Goal: Task Accomplishment & Management: Manage account settings

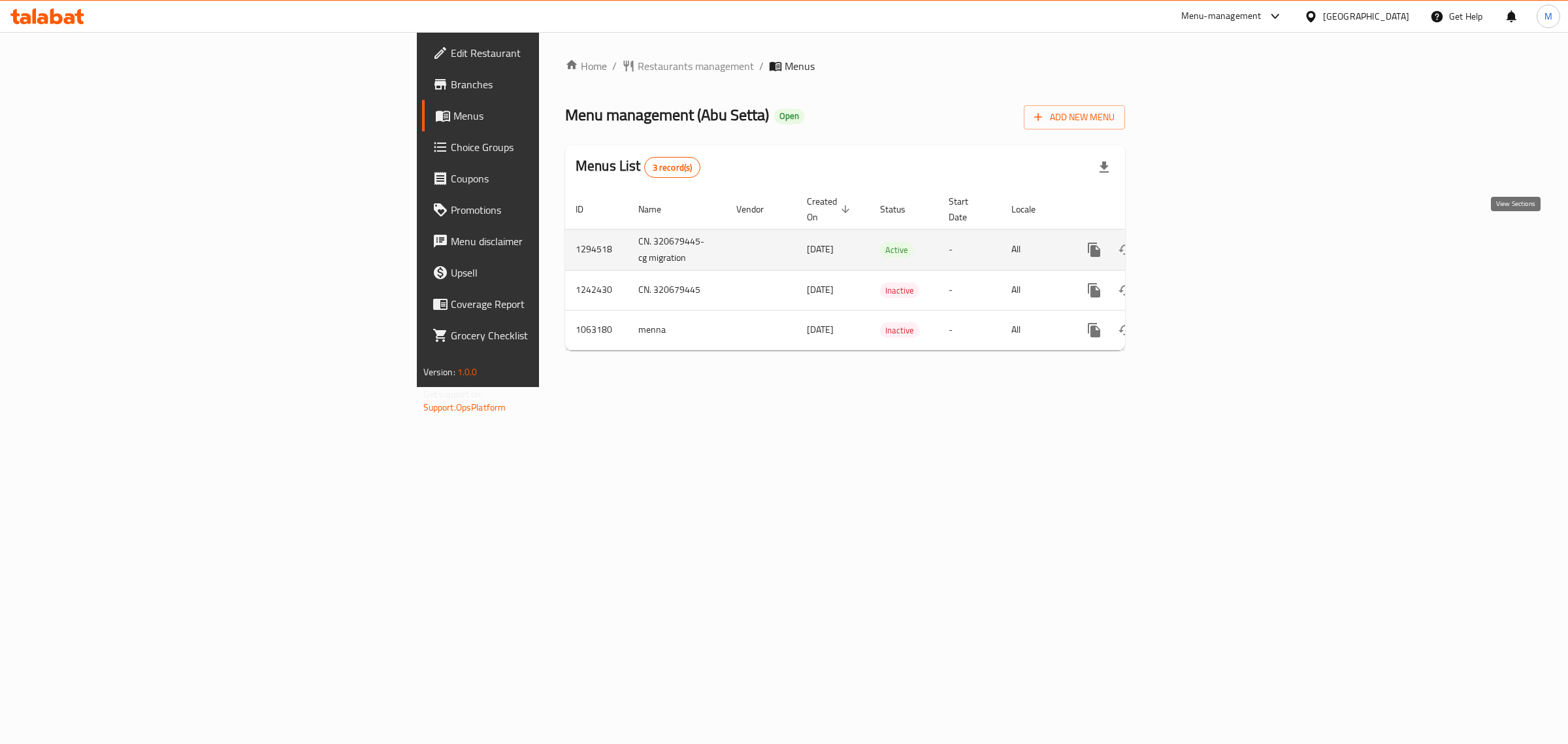
click at [1196, 242] on icon "enhanced table" at bounding box center [1188, 250] width 16 height 16
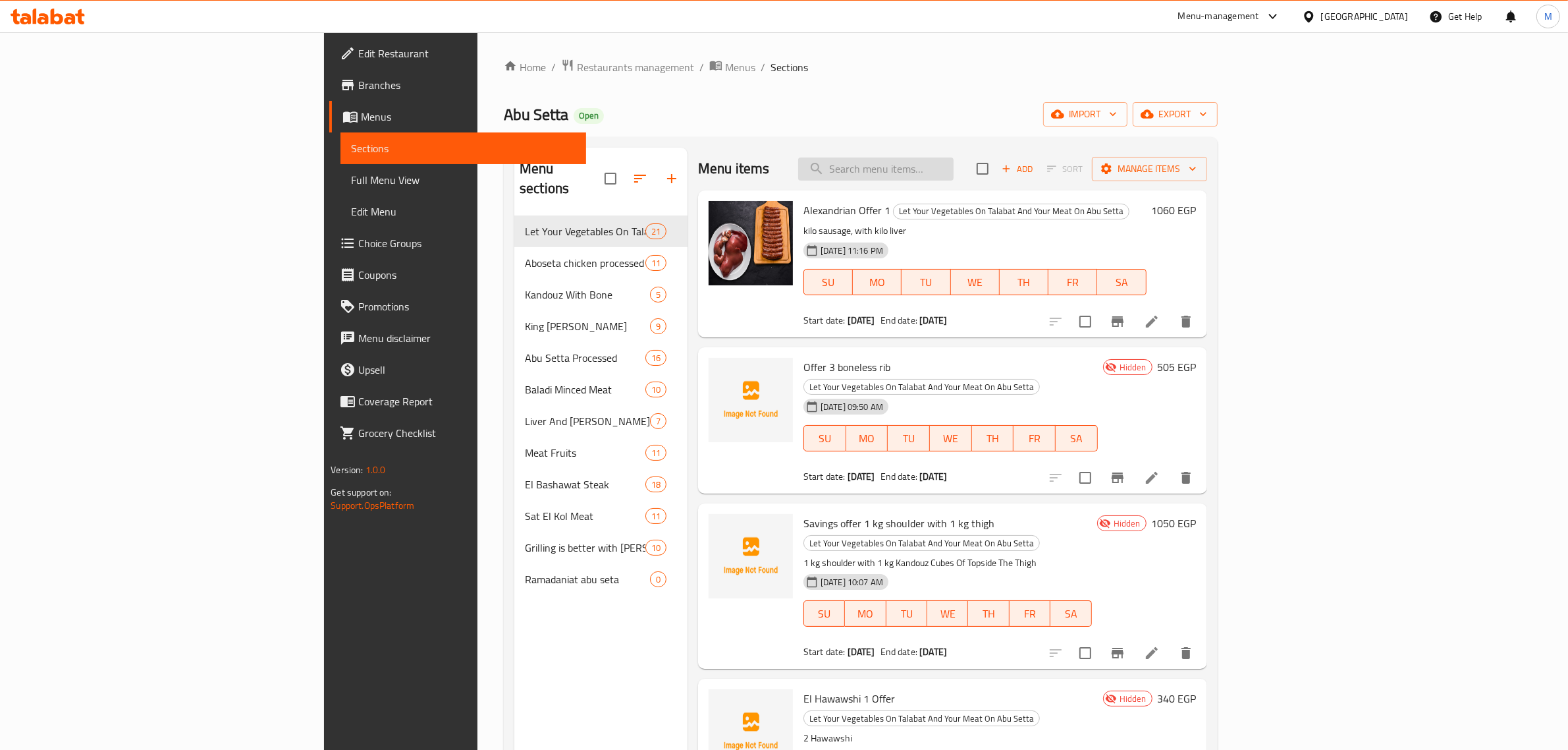
click at [953, 171] on input "search" at bounding box center [876, 169] width 156 height 23
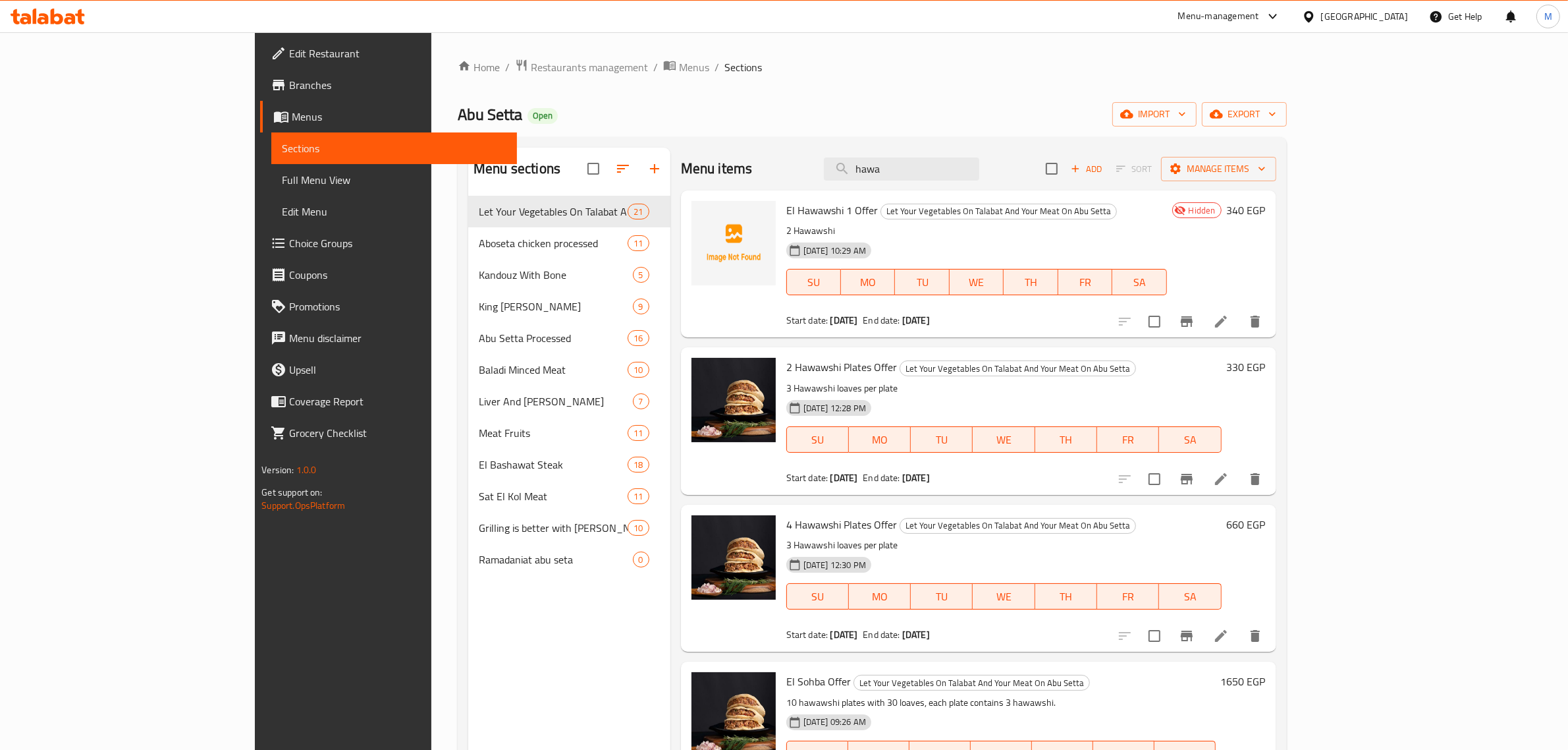
type input "hawa"
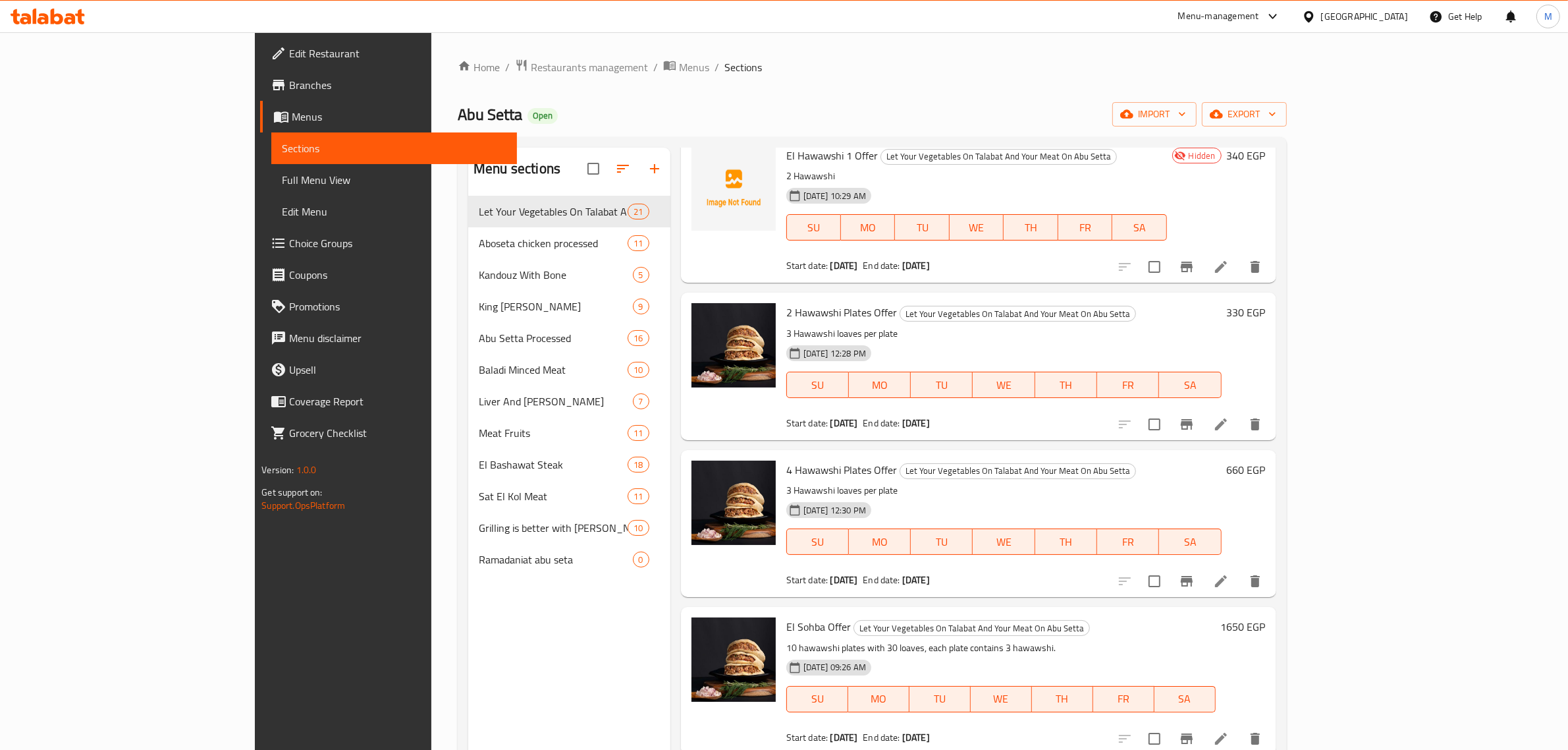
scroll to position [82, 0]
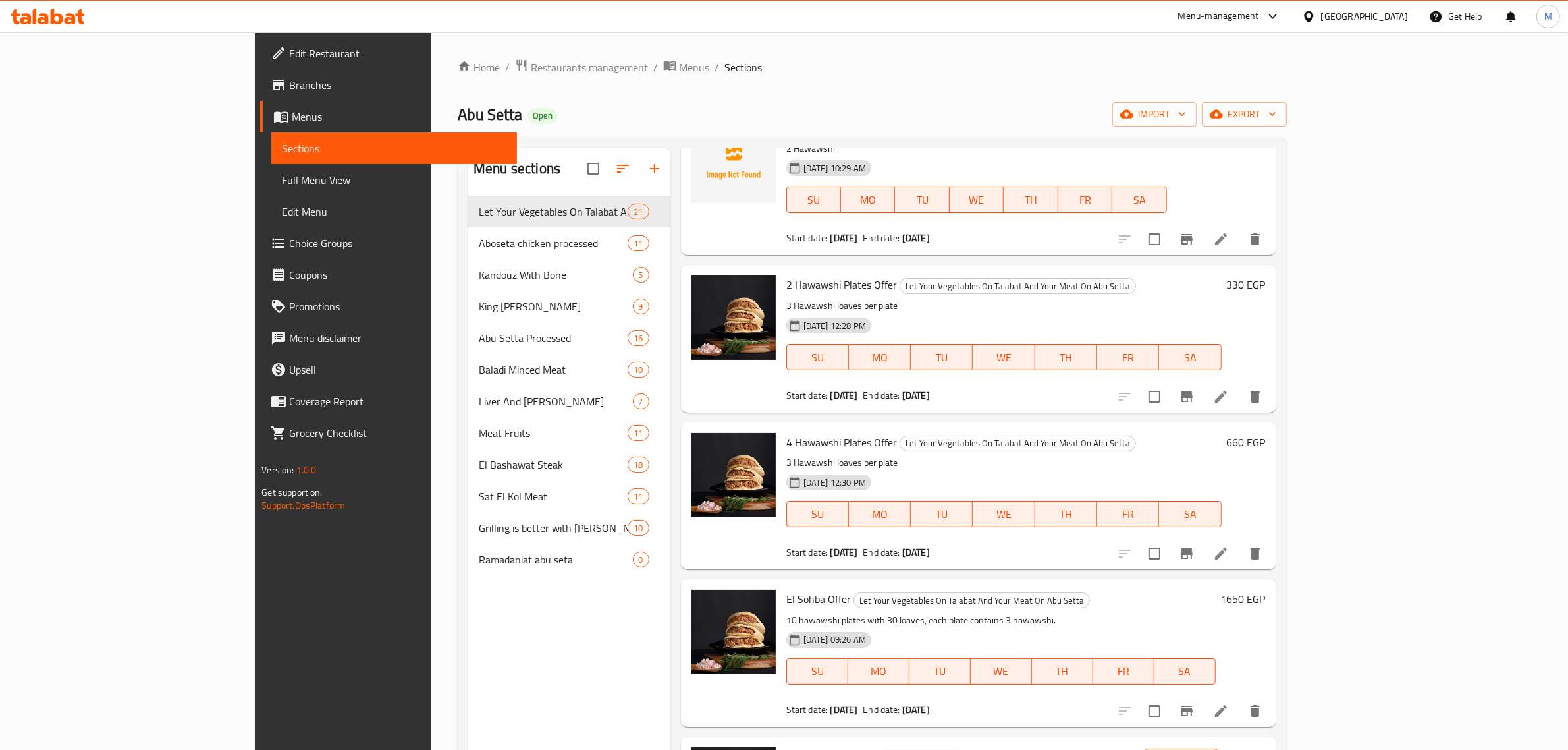
click at [786, 308] on p "3 Hawawshi loaves per plate" at bounding box center [1003, 305] width 436 height 17
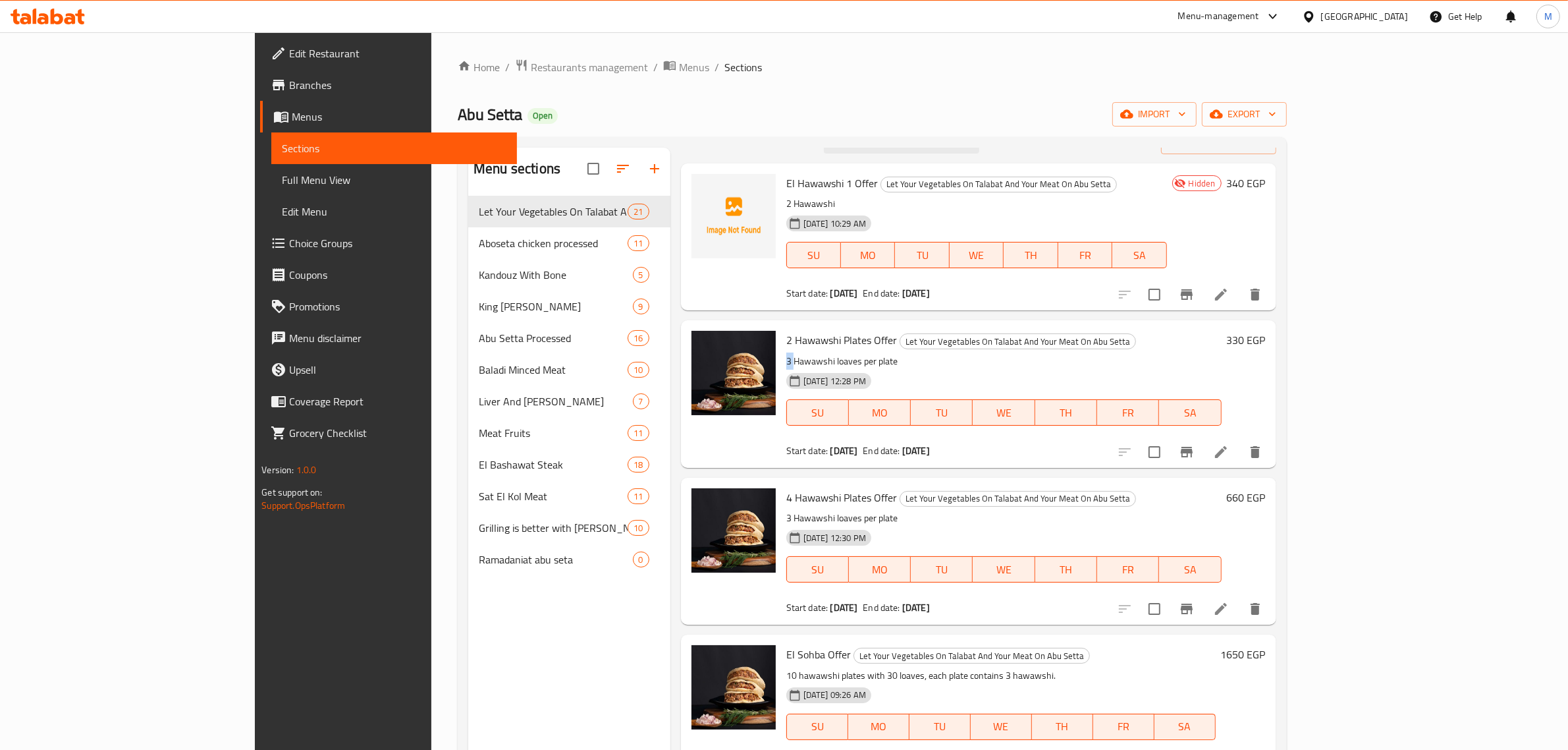
scroll to position [0, 0]
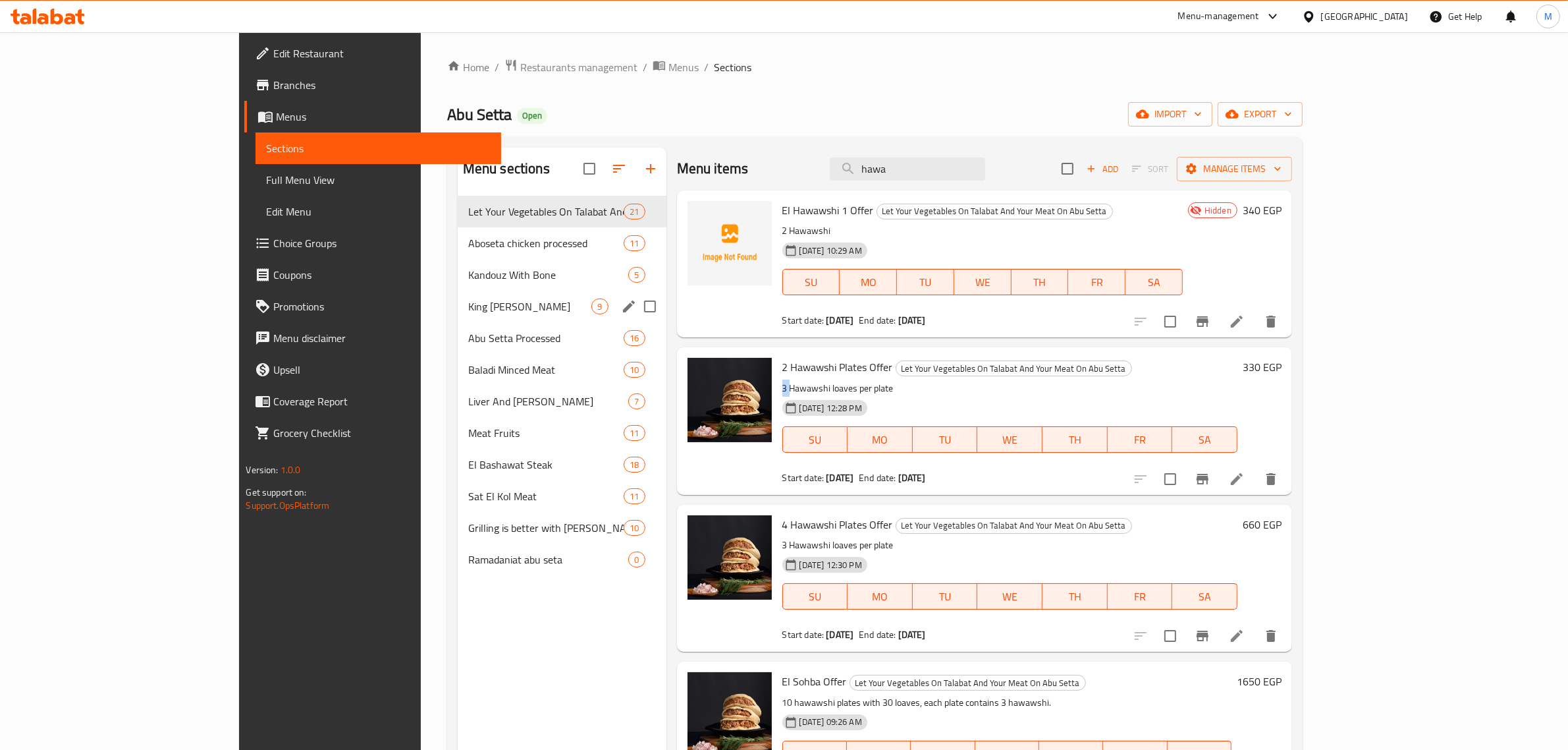
click at [458, 294] on div "King Lamb 9" at bounding box center [562, 306] width 208 height 31
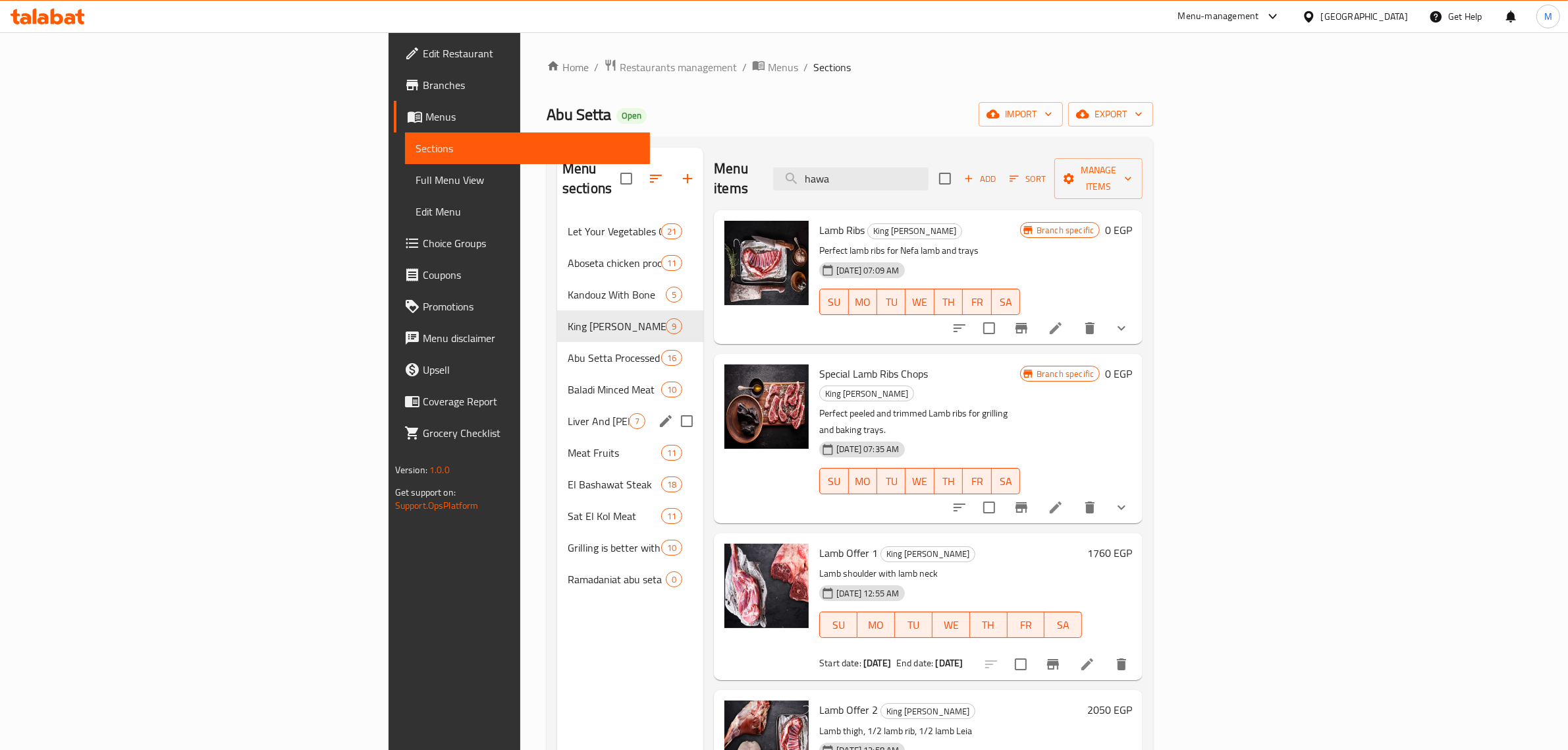
click at [557, 405] on div "Liver And Akkawi 7" at bounding box center [629, 421] width 146 height 31
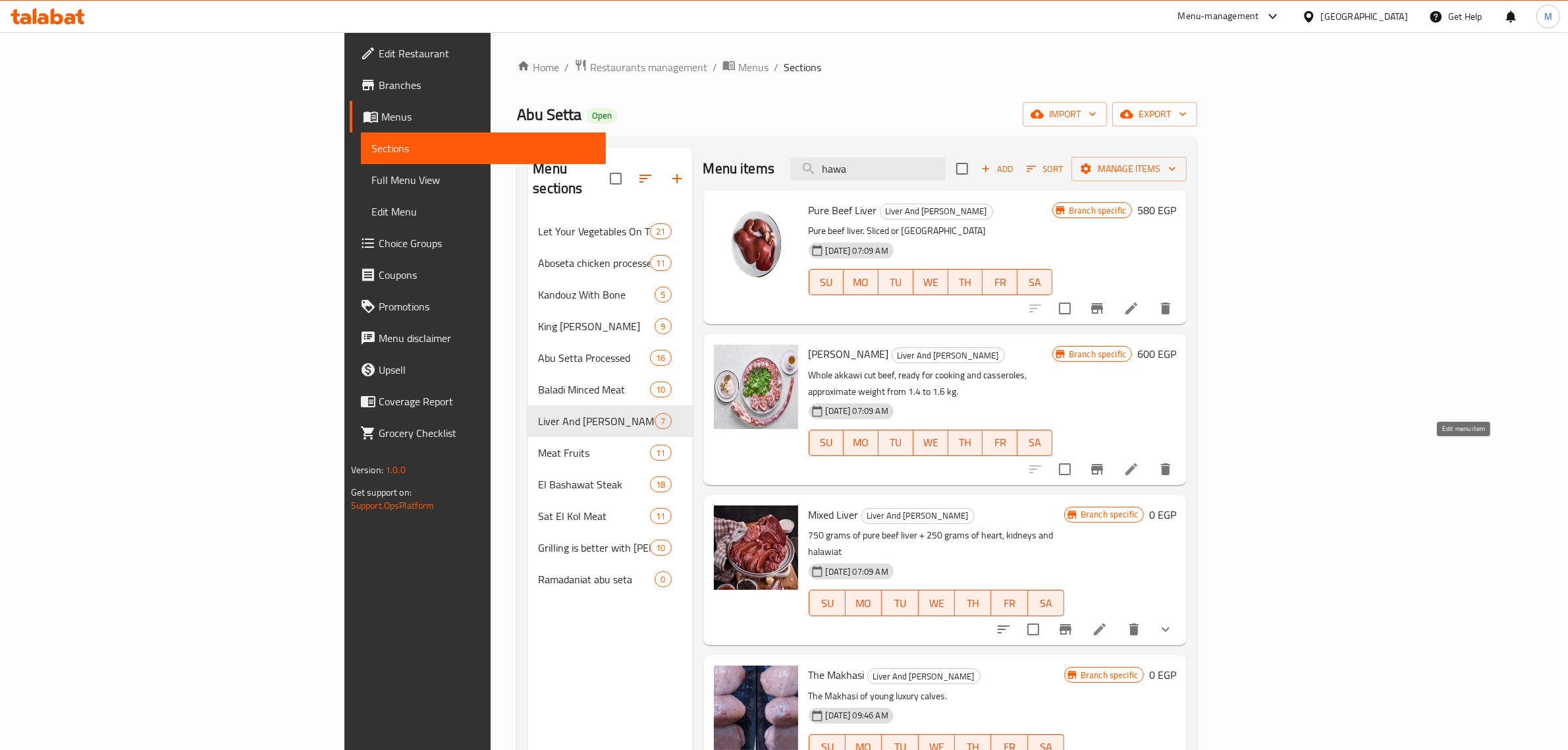
click at [1139, 461] on icon at bounding box center [1131, 469] width 16 height 16
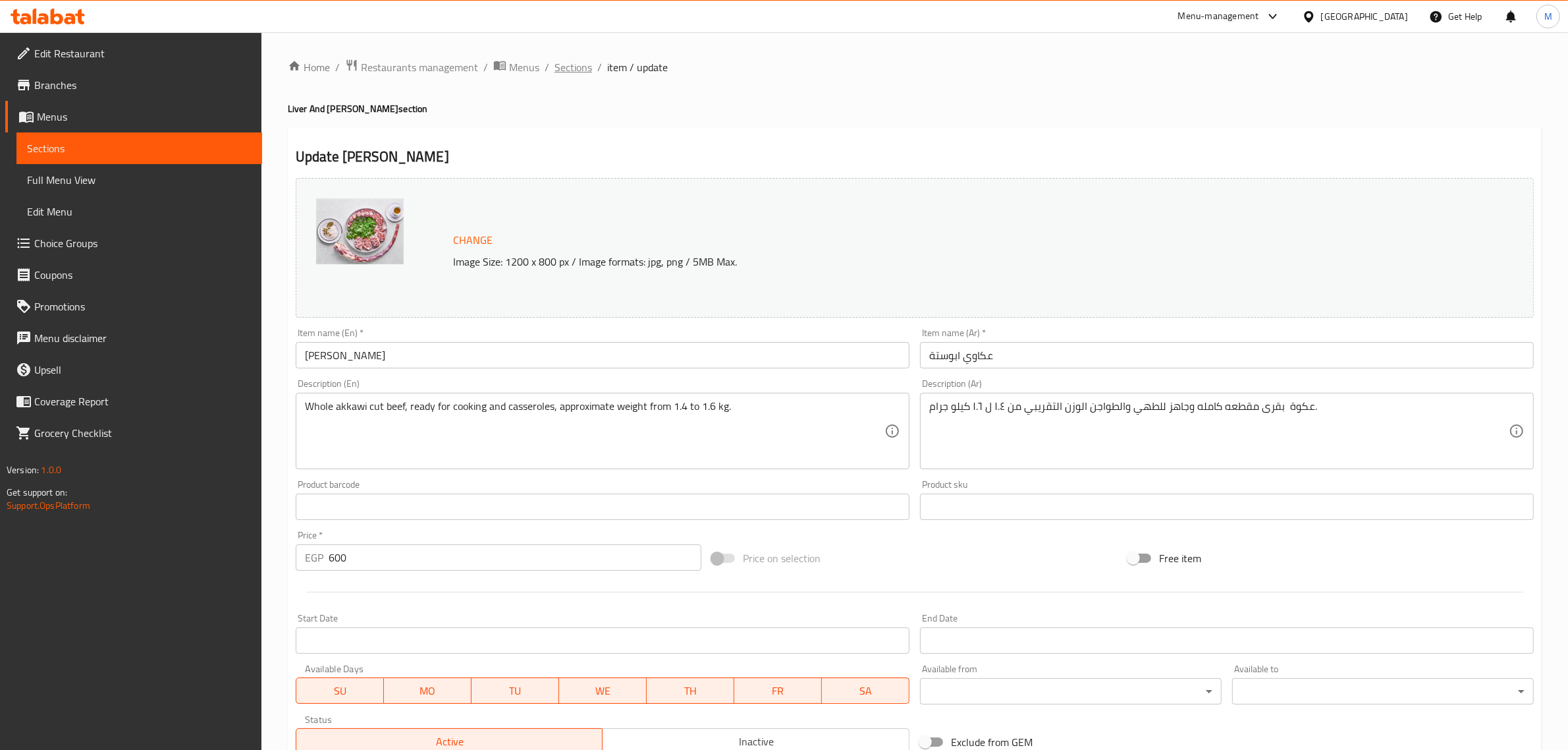
click at [570, 63] on span "Sections" at bounding box center [574, 68] width 37 height 16
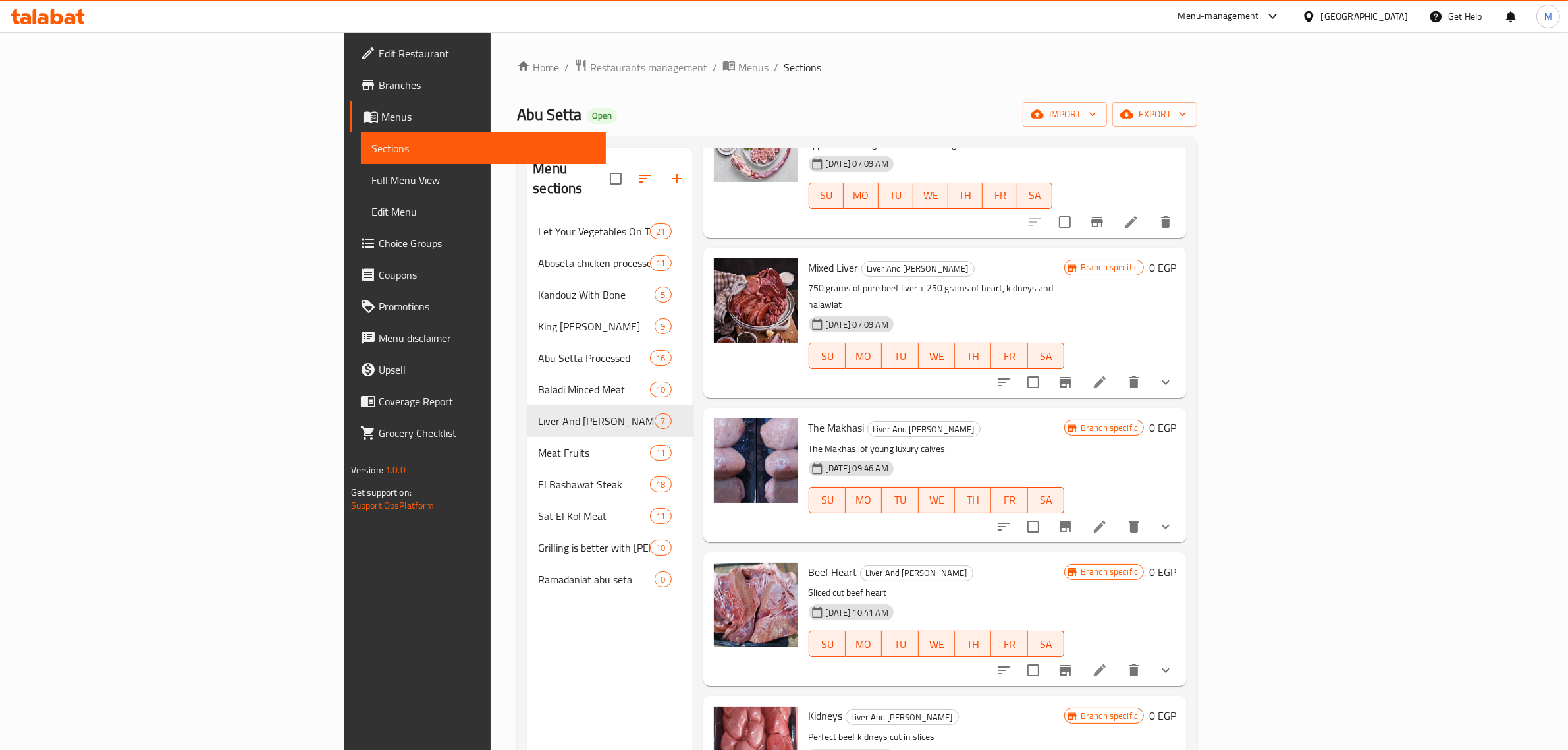
scroll to position [290, 0]
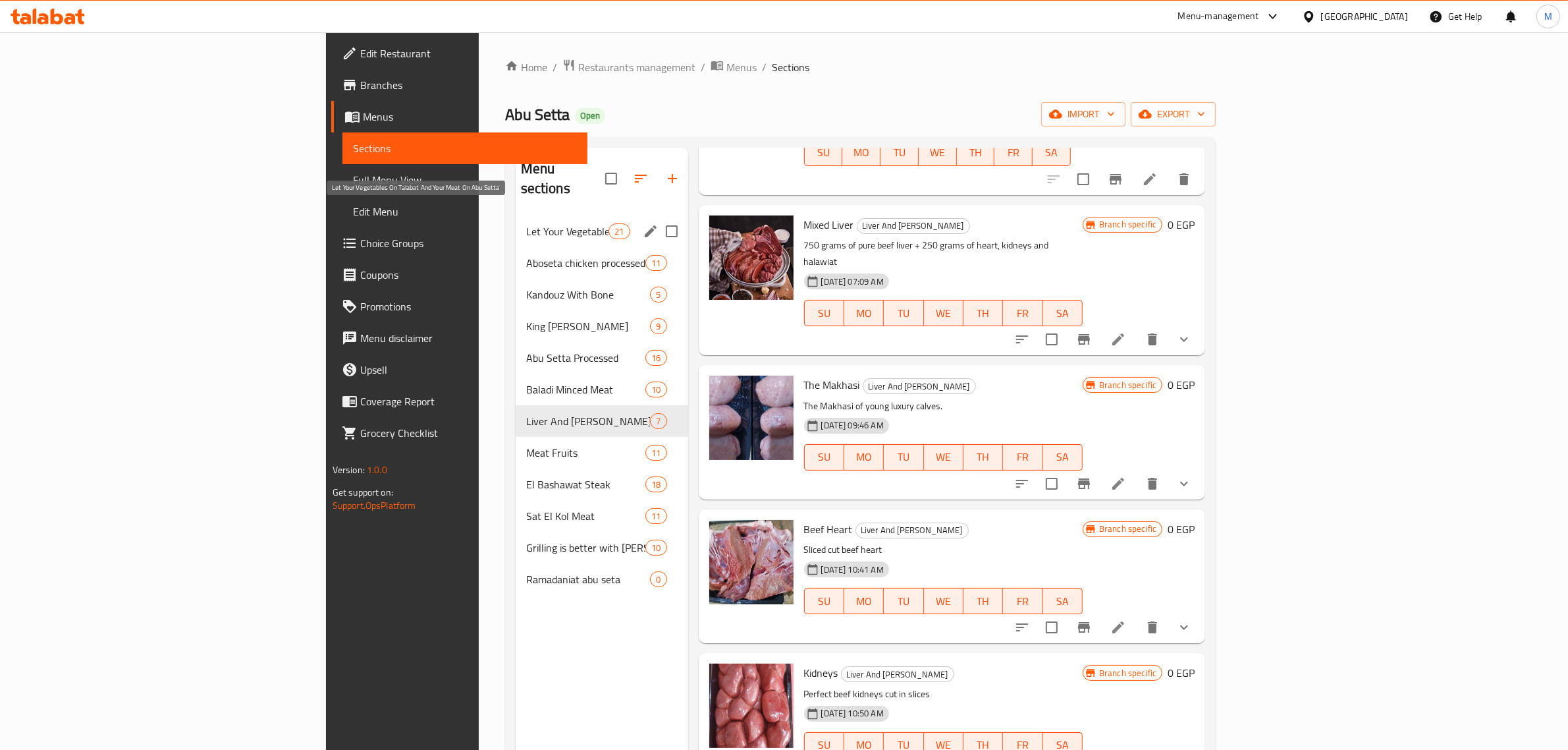
click at [527, 223] on span "Let Your Vegetables On Talabat And Your Meat On Abu Setta" at bounding box center [568, 231] width 83 height 16
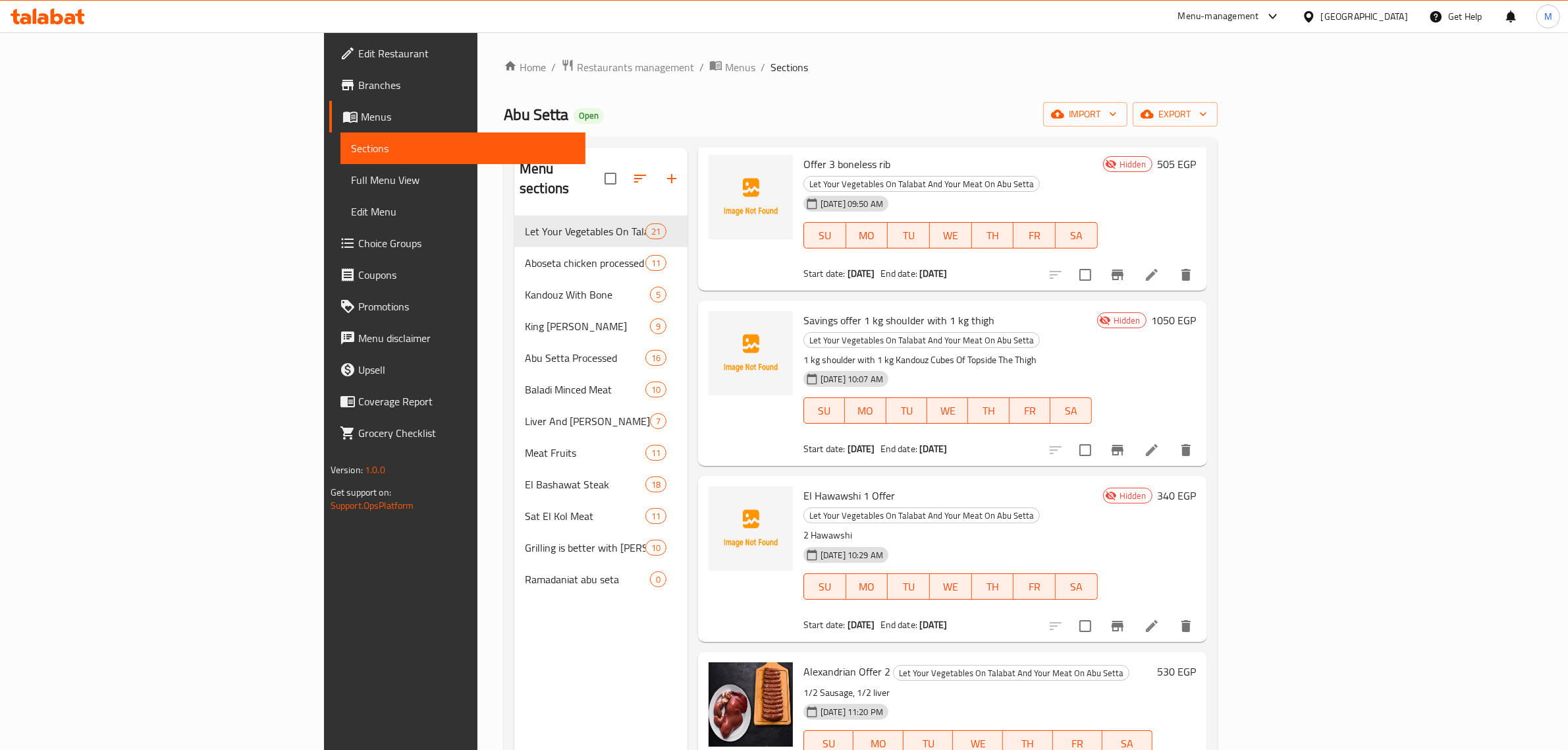
scroll to position [125, 0]
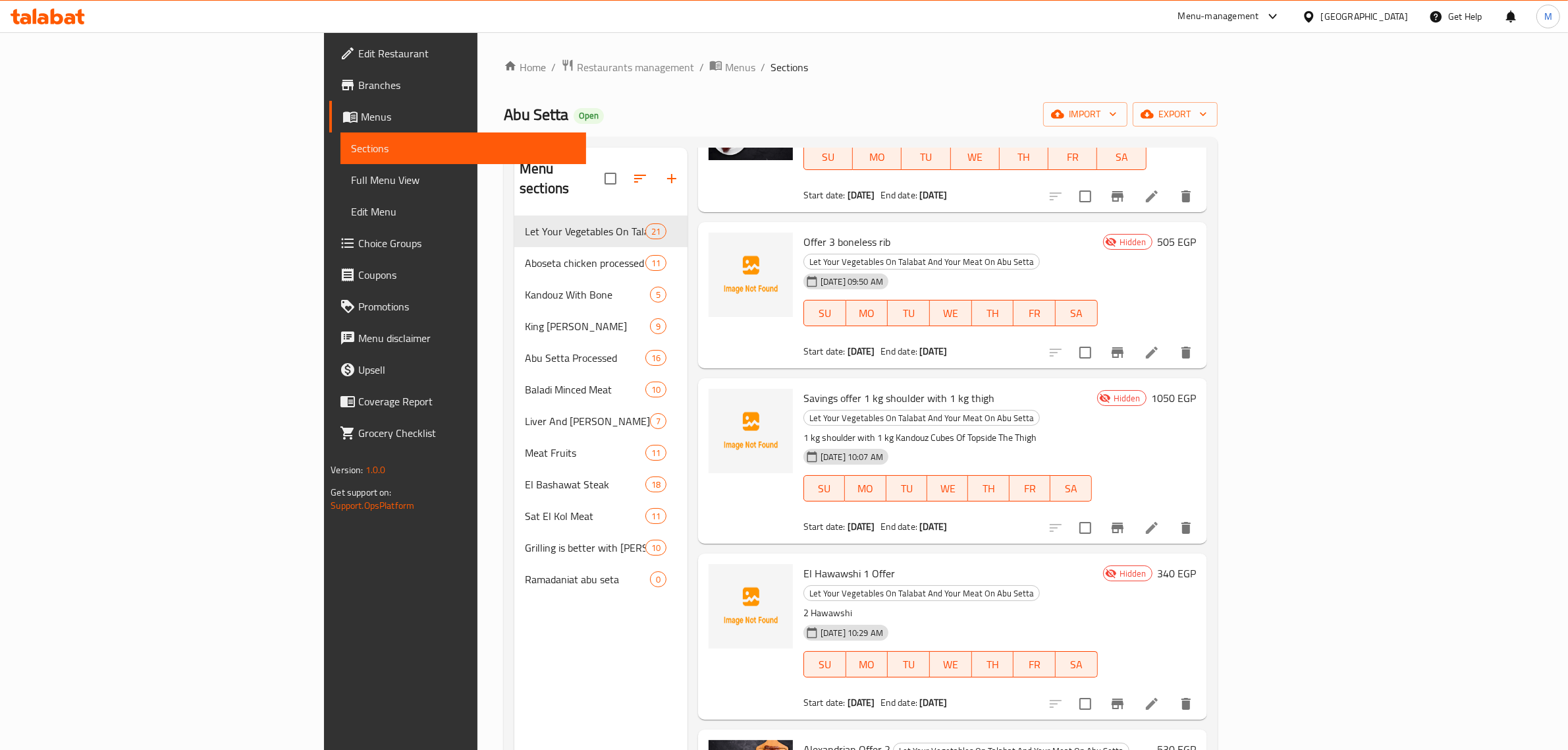
click at [1171, 341] on li at bounding box center [1152, 352] width 37 height 23
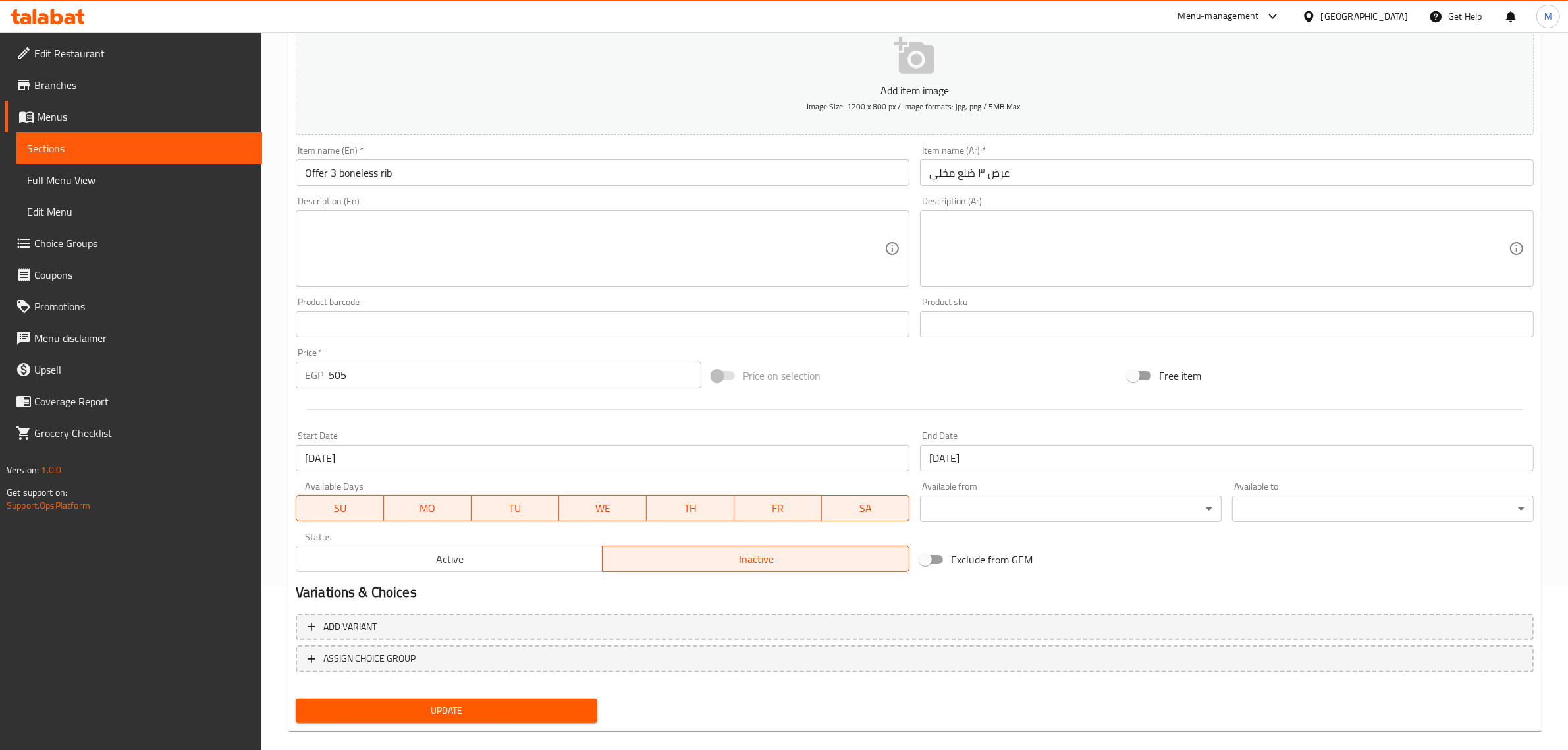
scroll to position [164, 0]
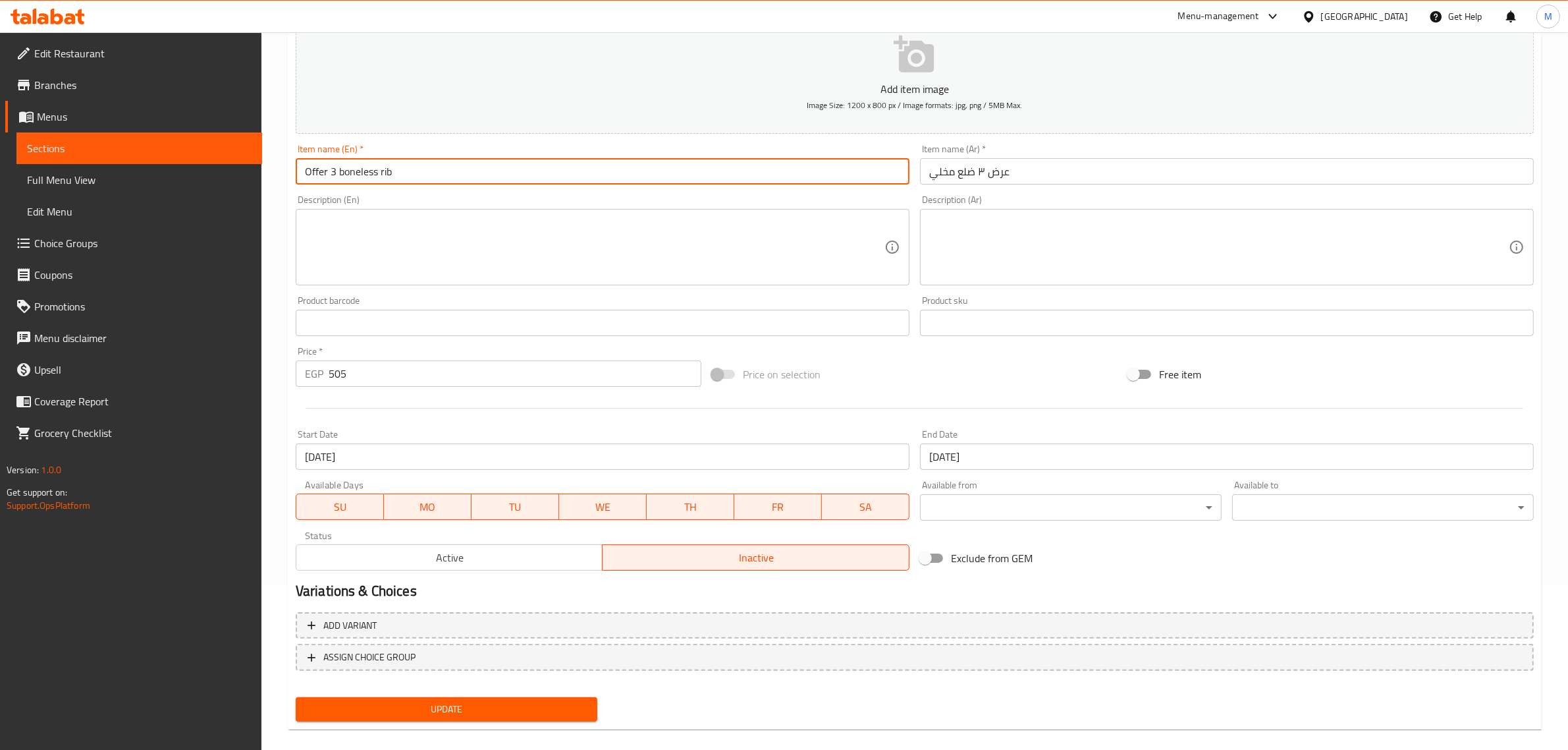
drag, startPoint x: 340, startPoint y: 172, endPoint x: 451, endPoint y: 174, distance: 111.0
click at [446, 173] on input "Offer 3 boneless rib" at bounding box center [602, 171] width 614 height 26
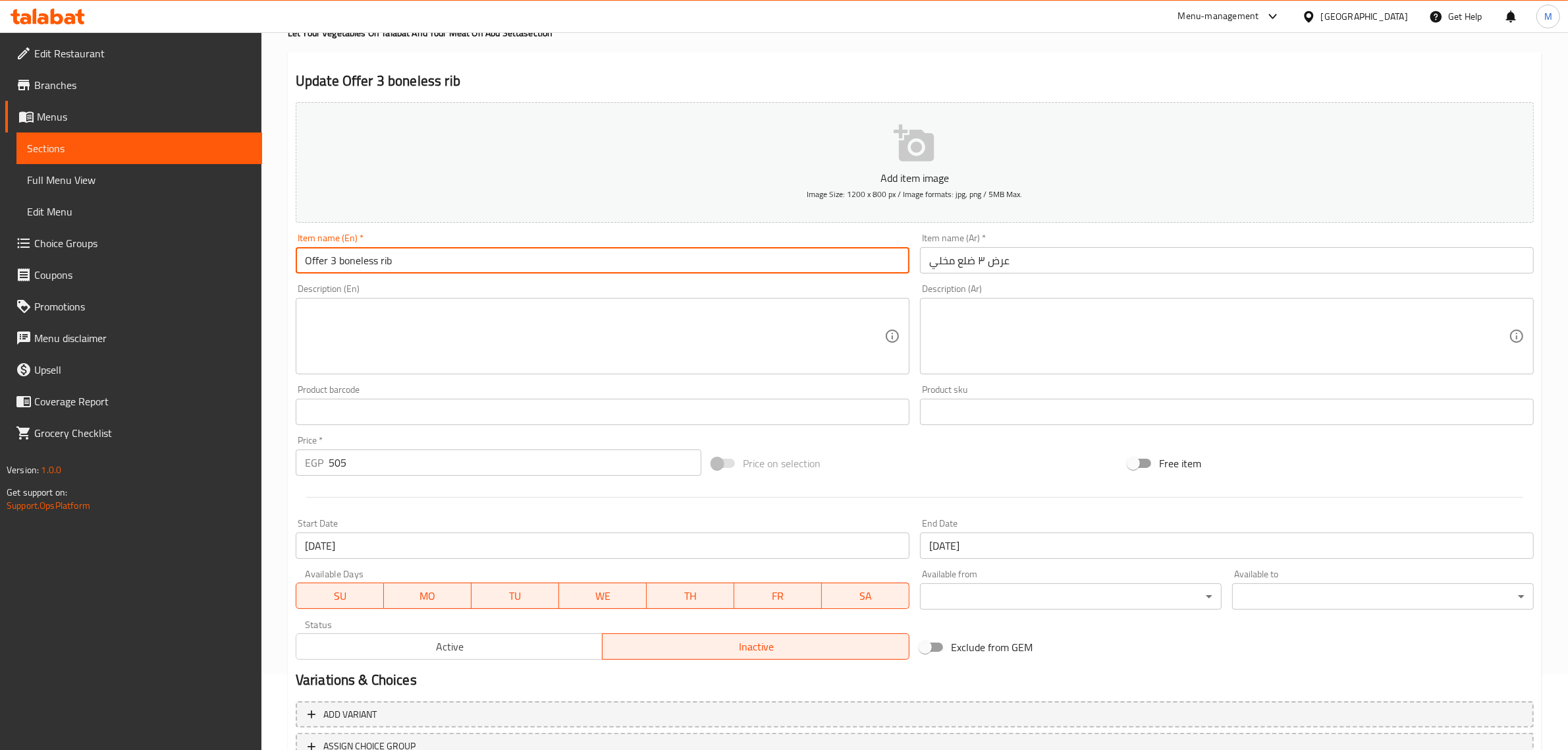
scroll to position [0, 0]
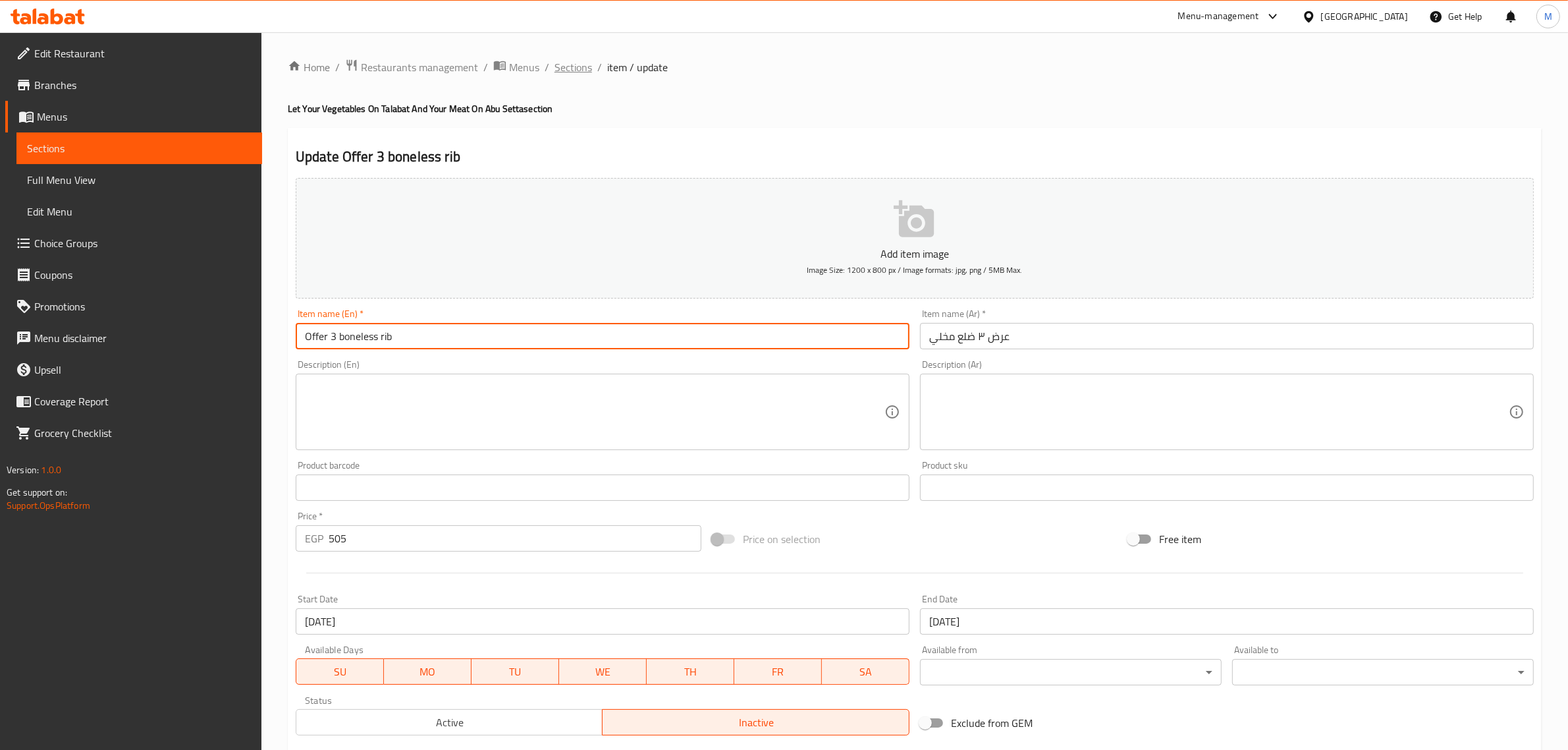
click at [575, 68] on span "Sections" at bounding box center [574, 68] width 37 height 16
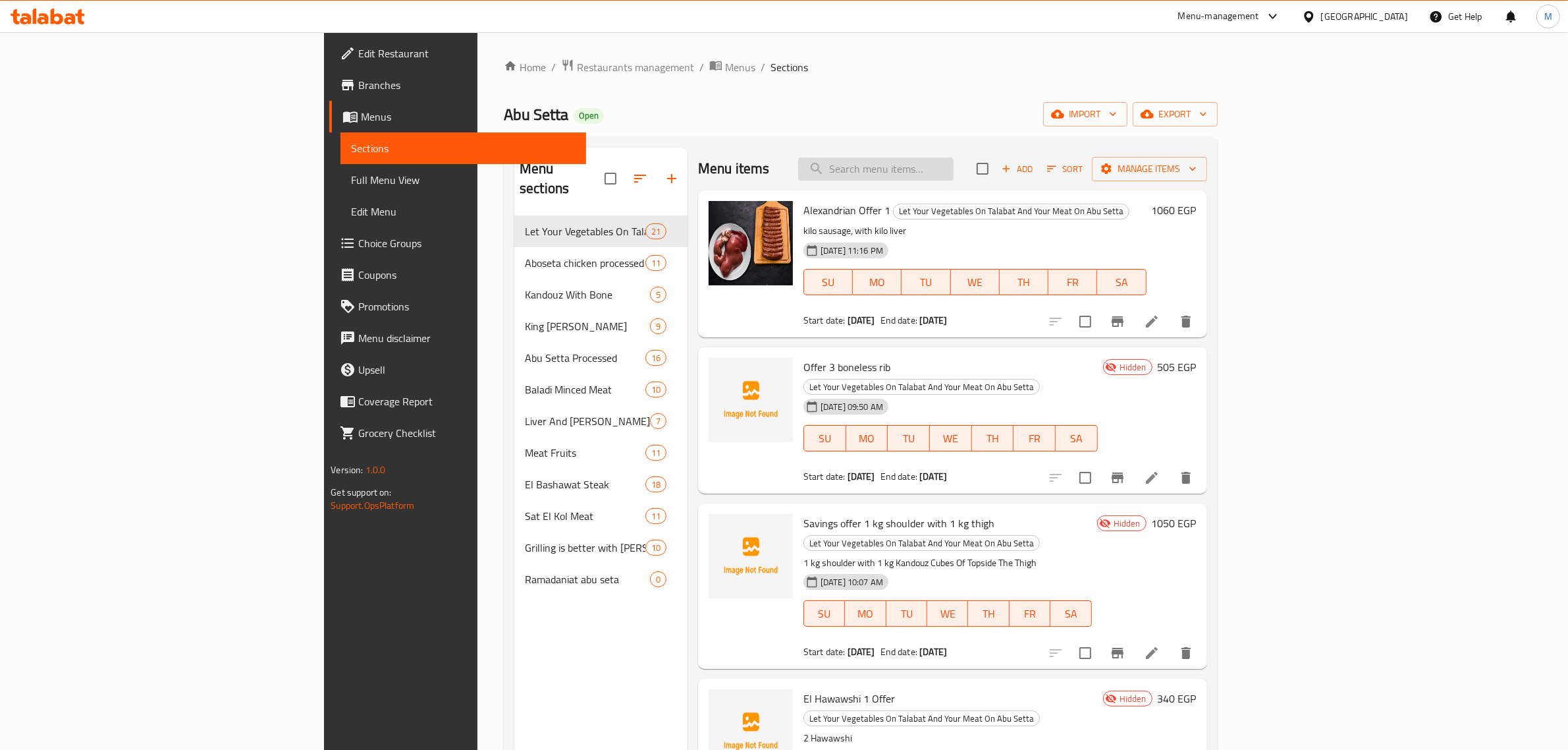
click at [953, 165] on input "search" at bounding box center [876, 169] width 156 height 23
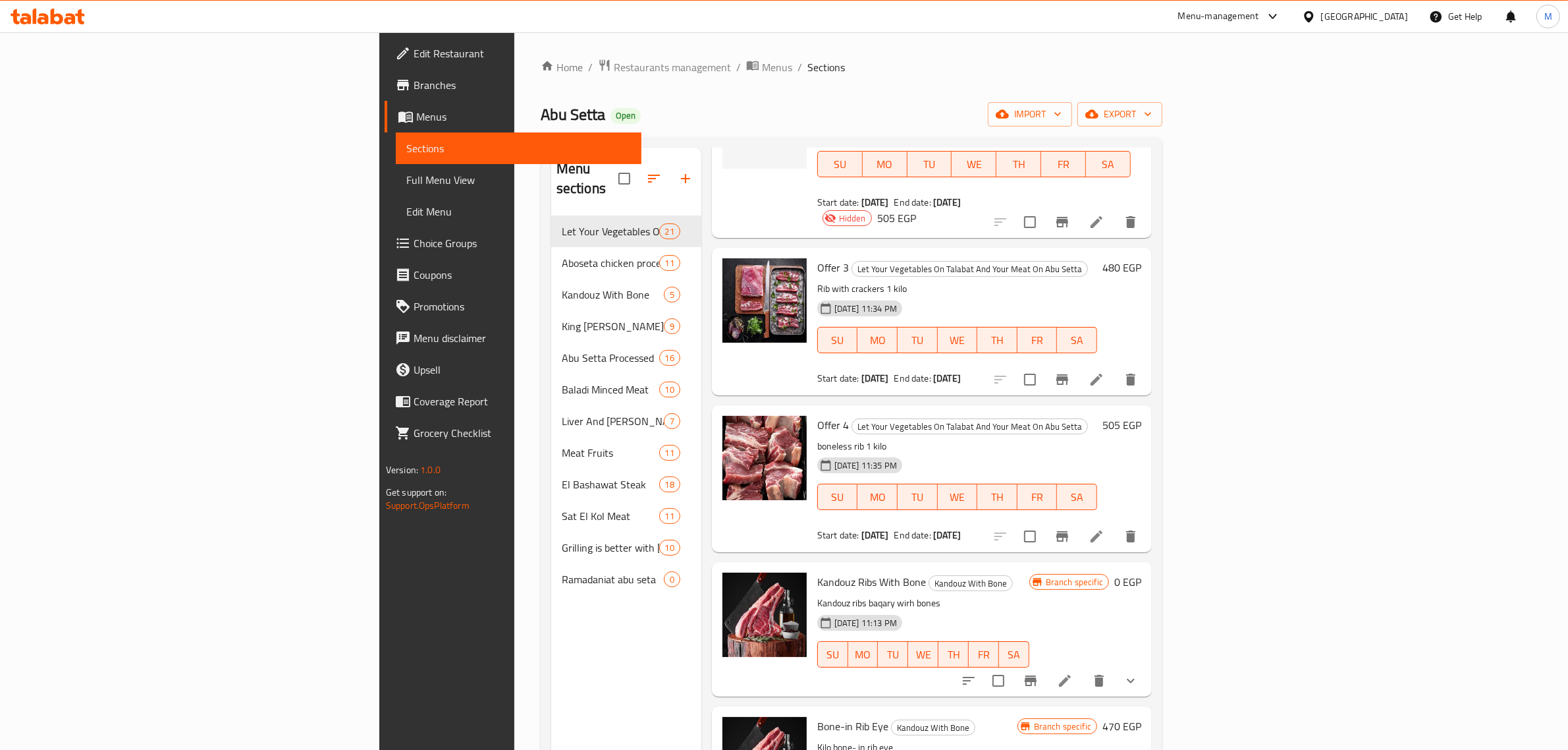
scroll to position [164, 0]
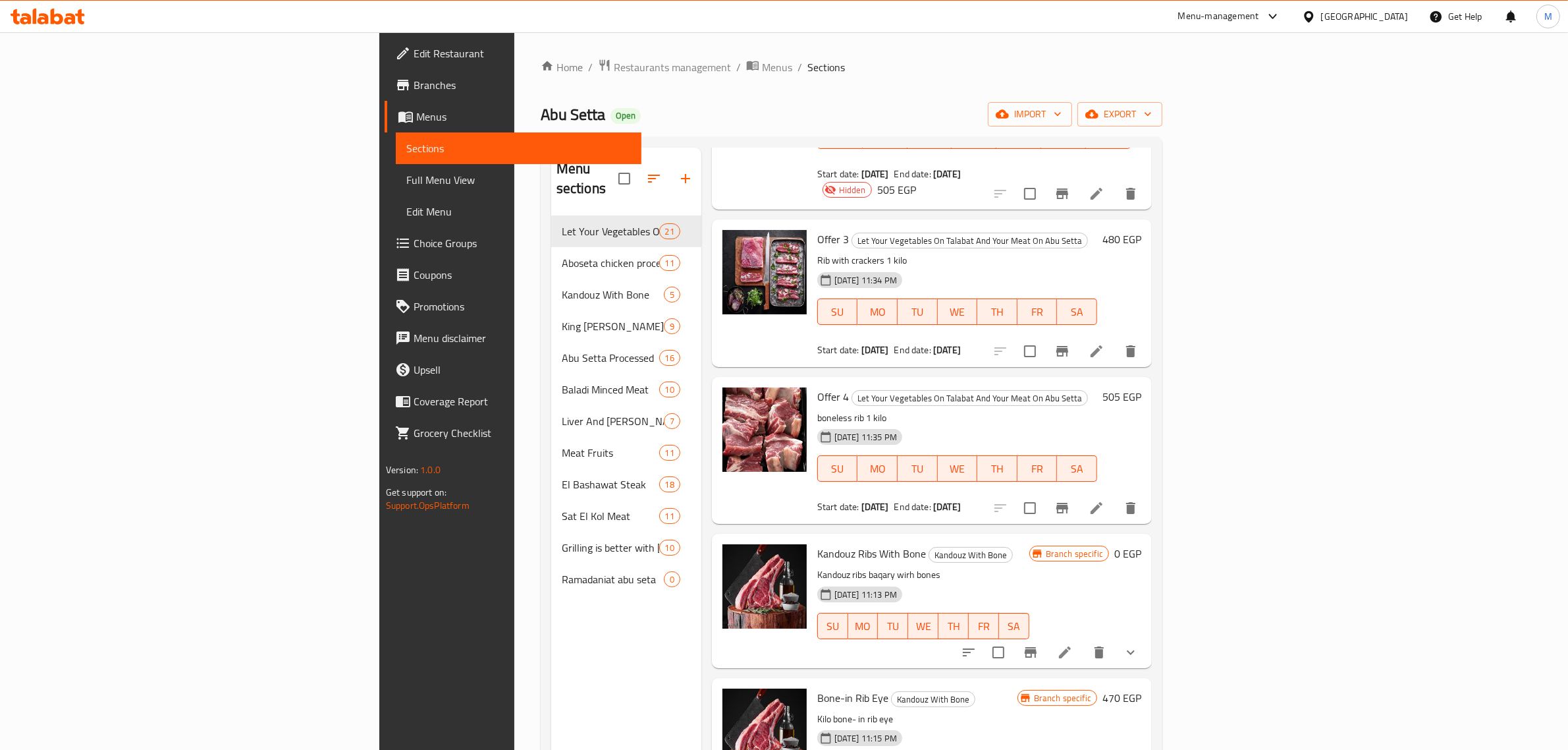
click at [1139, 644] on icon "show more" at bounding box center [1130, 652] width 16 height 16
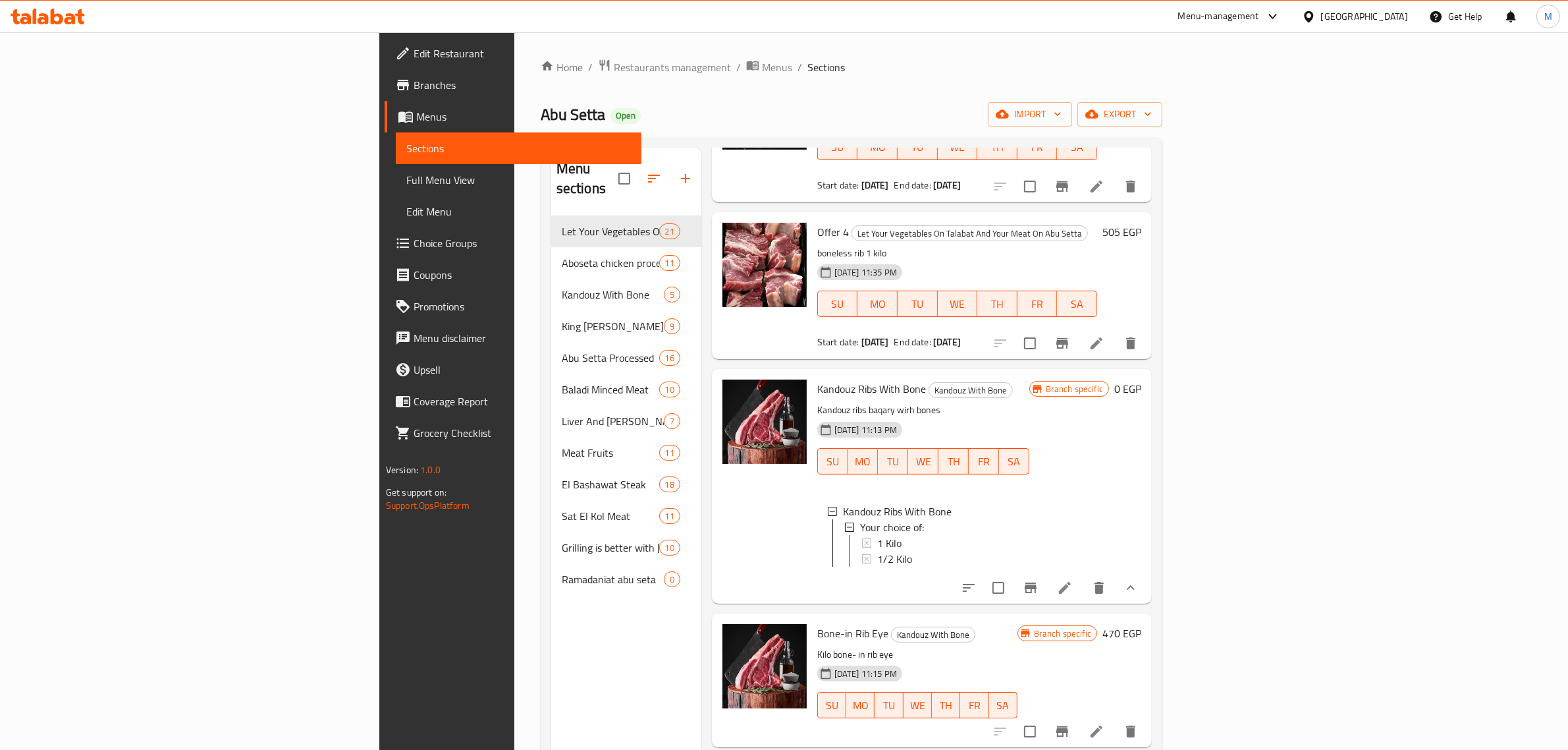
scroll to position [0, 0]
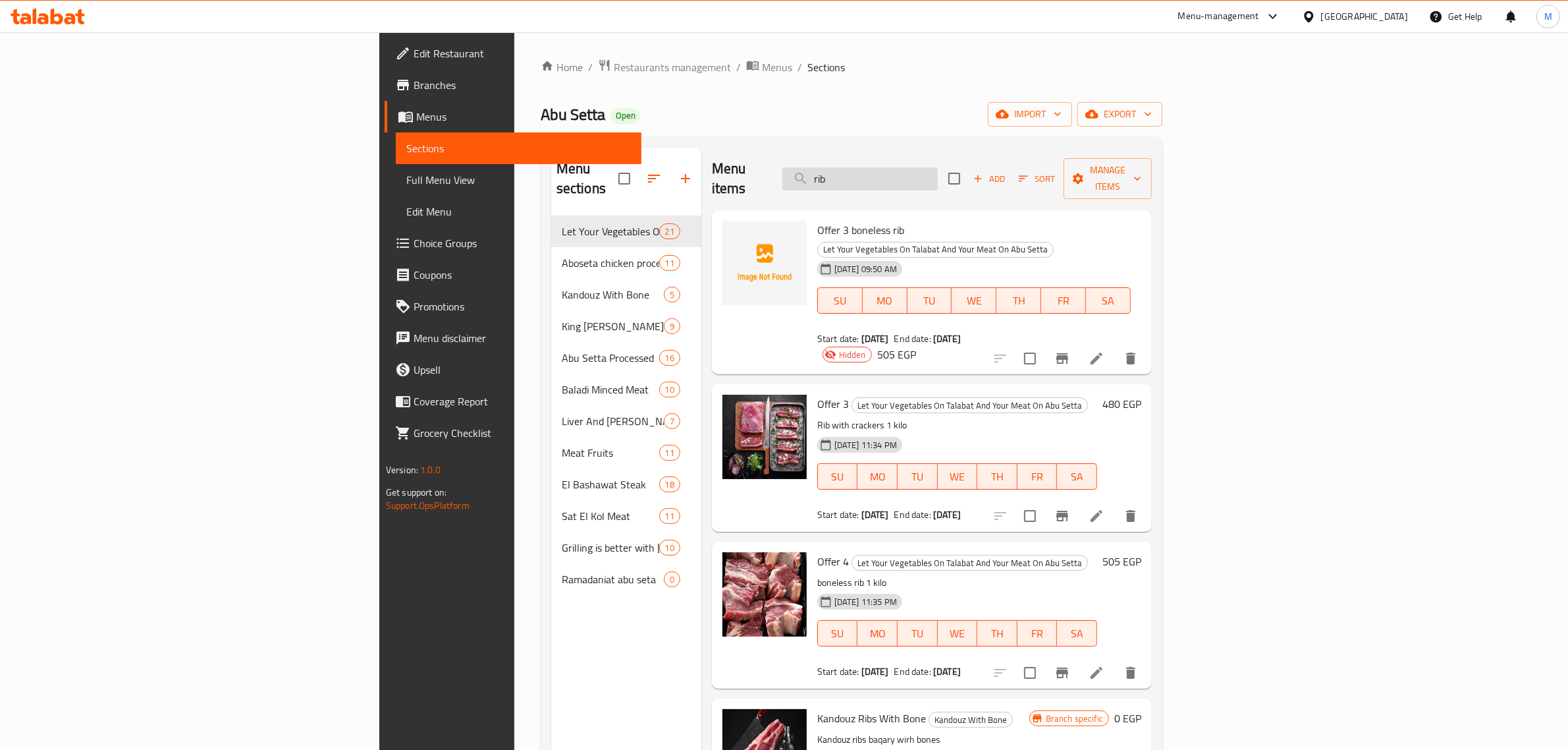
click at [938, 168] on input "rib" at bounding box center [859, 179] width 156 height 23
paste input "Season Offer 1"
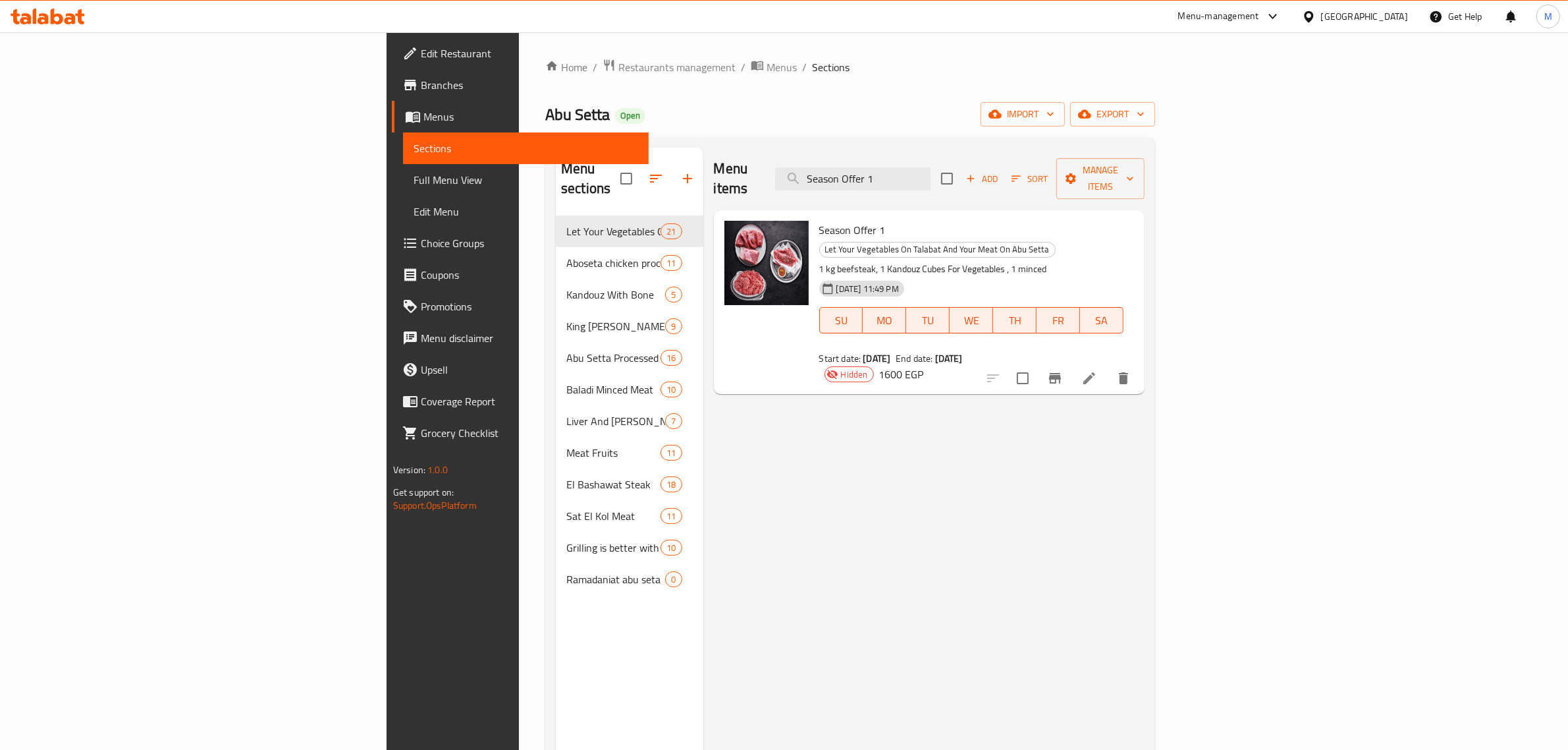
type input "Season Offer 1"
click at [1097, 370] on icon at bounding box center [1089, 378] width 16 height 16
